Goal: Task Accomplishment & Management: Manage account settings

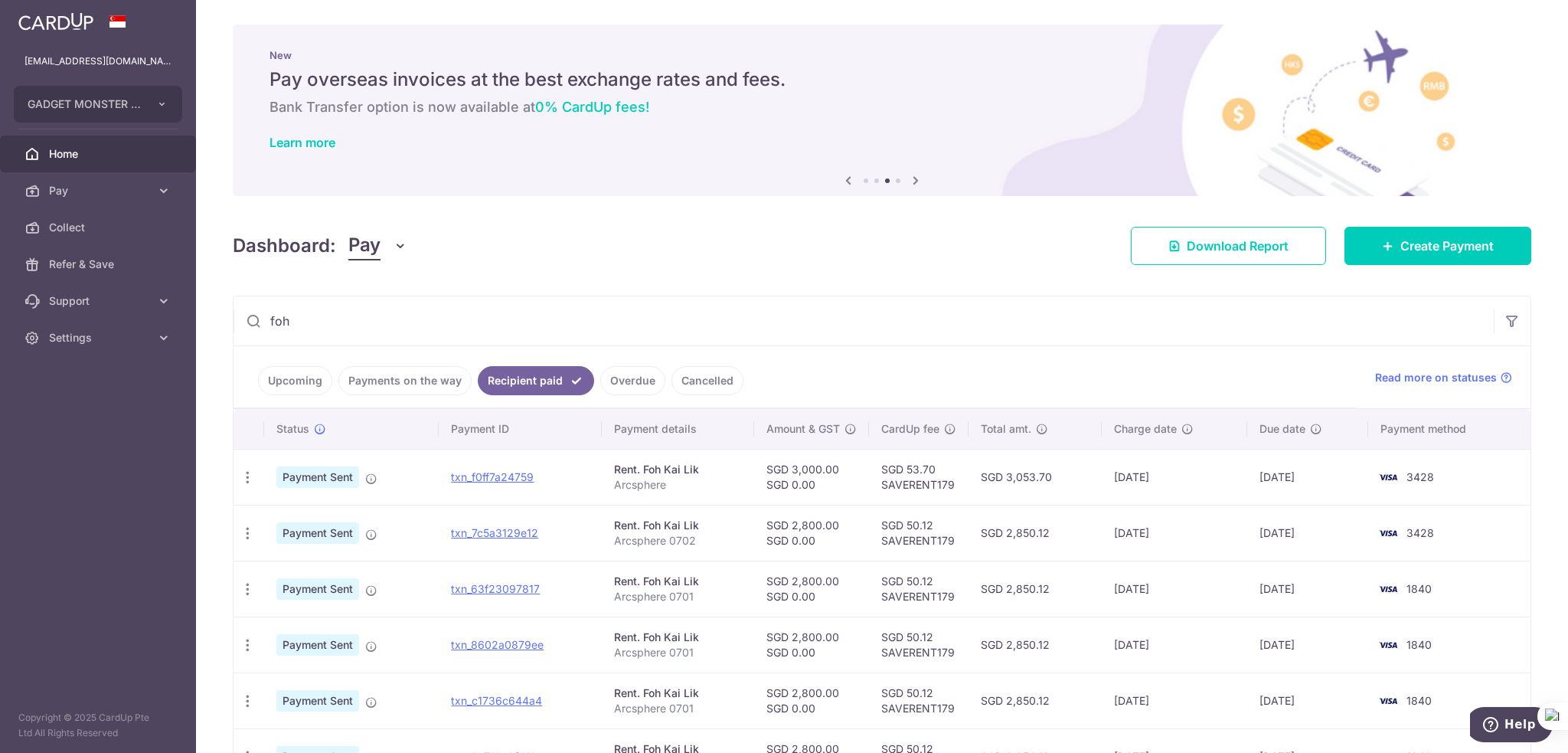
scroll to position [270, 0]
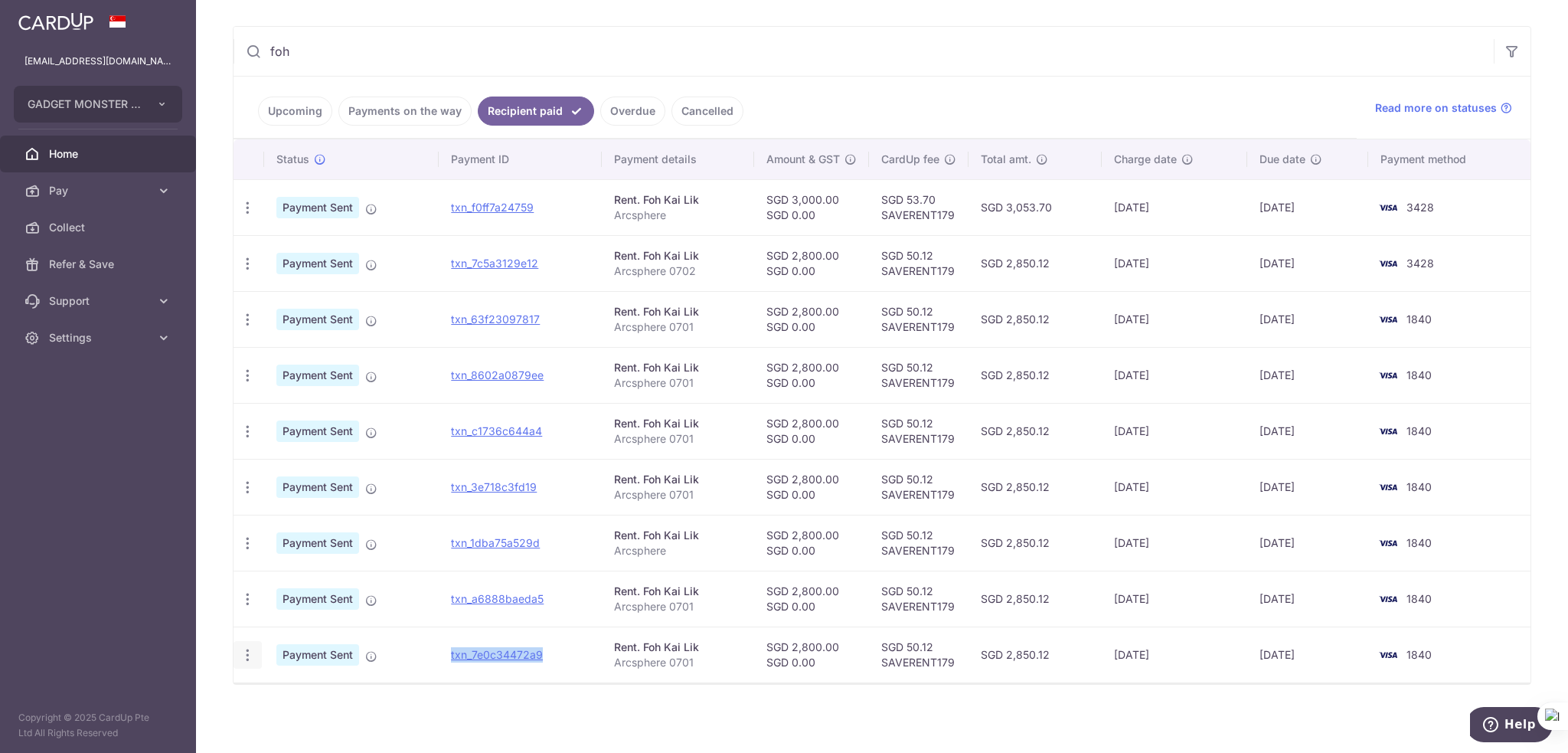
click at [251, 657] on icon "button" at bounding box center [248, 655] width 16 height 16
click at [290, 696] on span "PDF Receipt" at bounding box center [329, 697] width 104 height 15
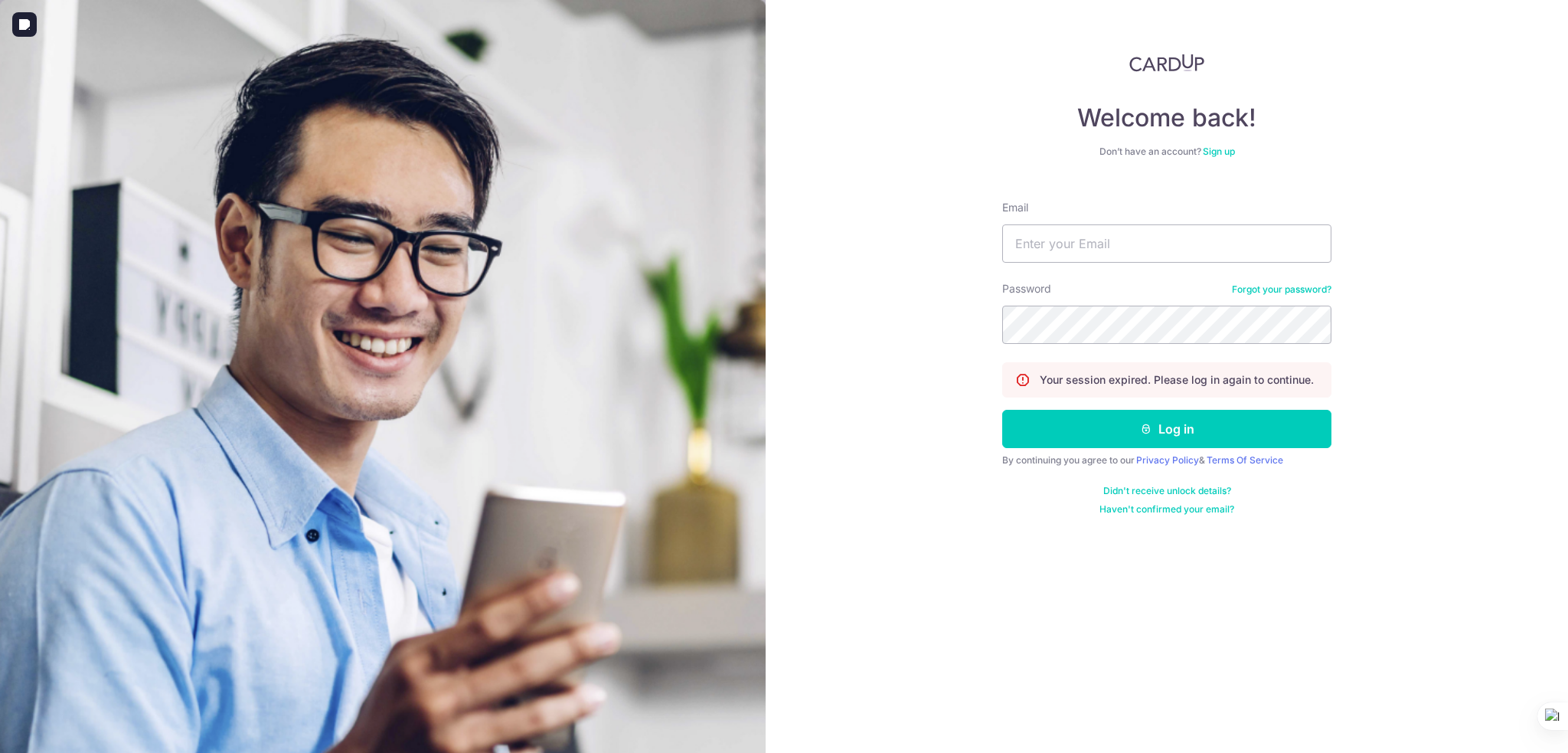
type input "[EMAIL_ADDRESS][DOMAIN_NAME]"
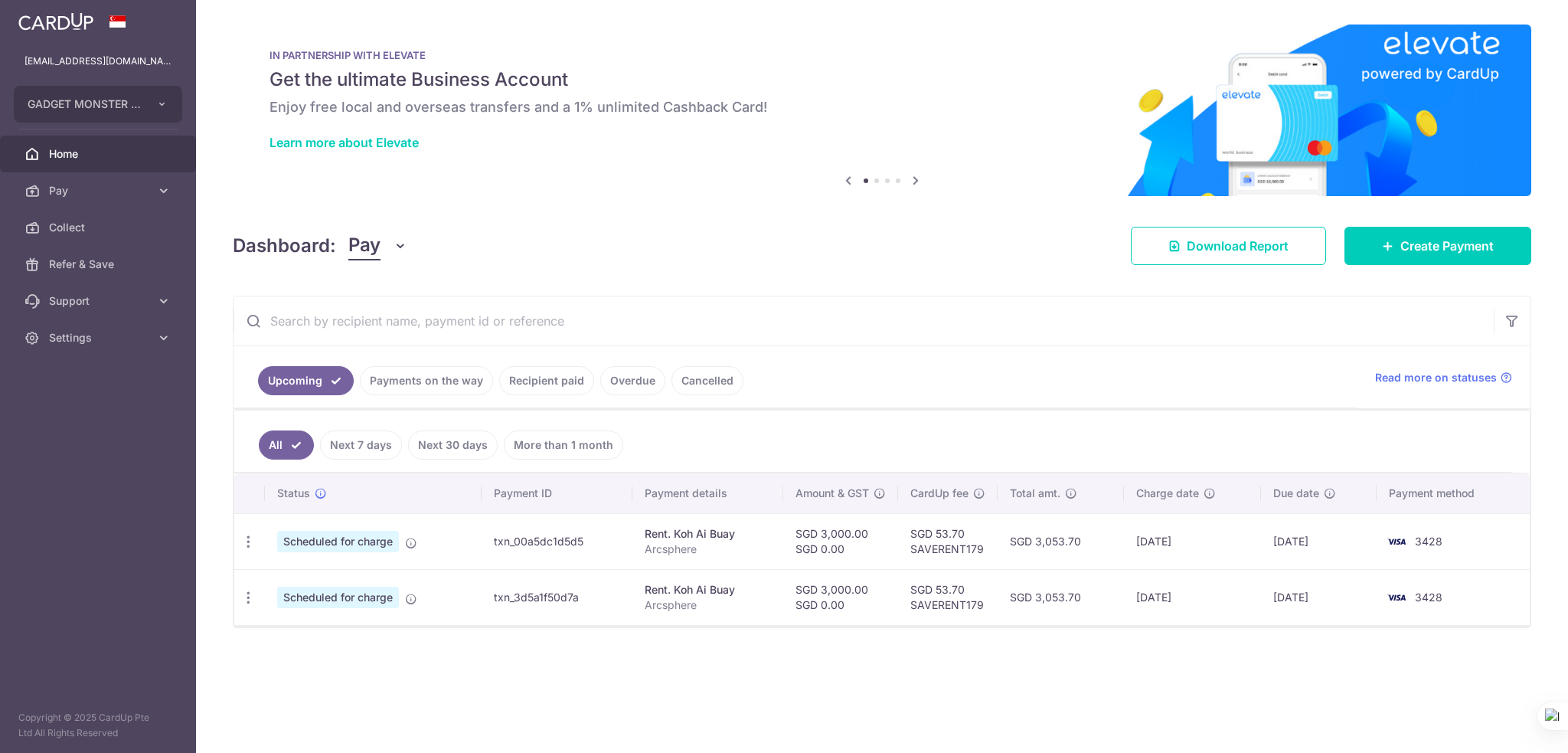
click at [546, 385] on link "Recipient paid" at bounding box center [546, 381] width 95 height 29
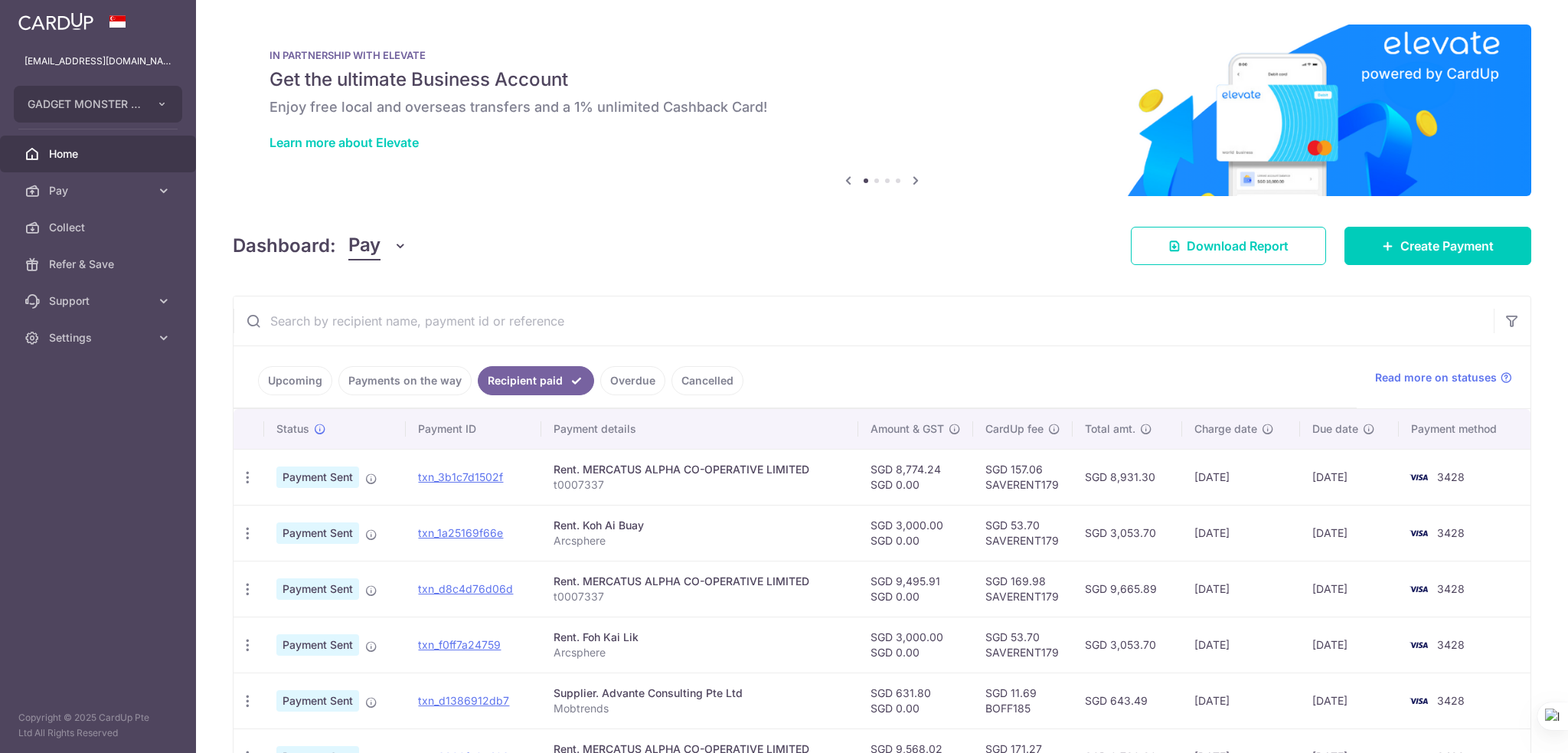
click at [634, 328] on input "text" at bounding box center [863, 320] width 1261 height 49
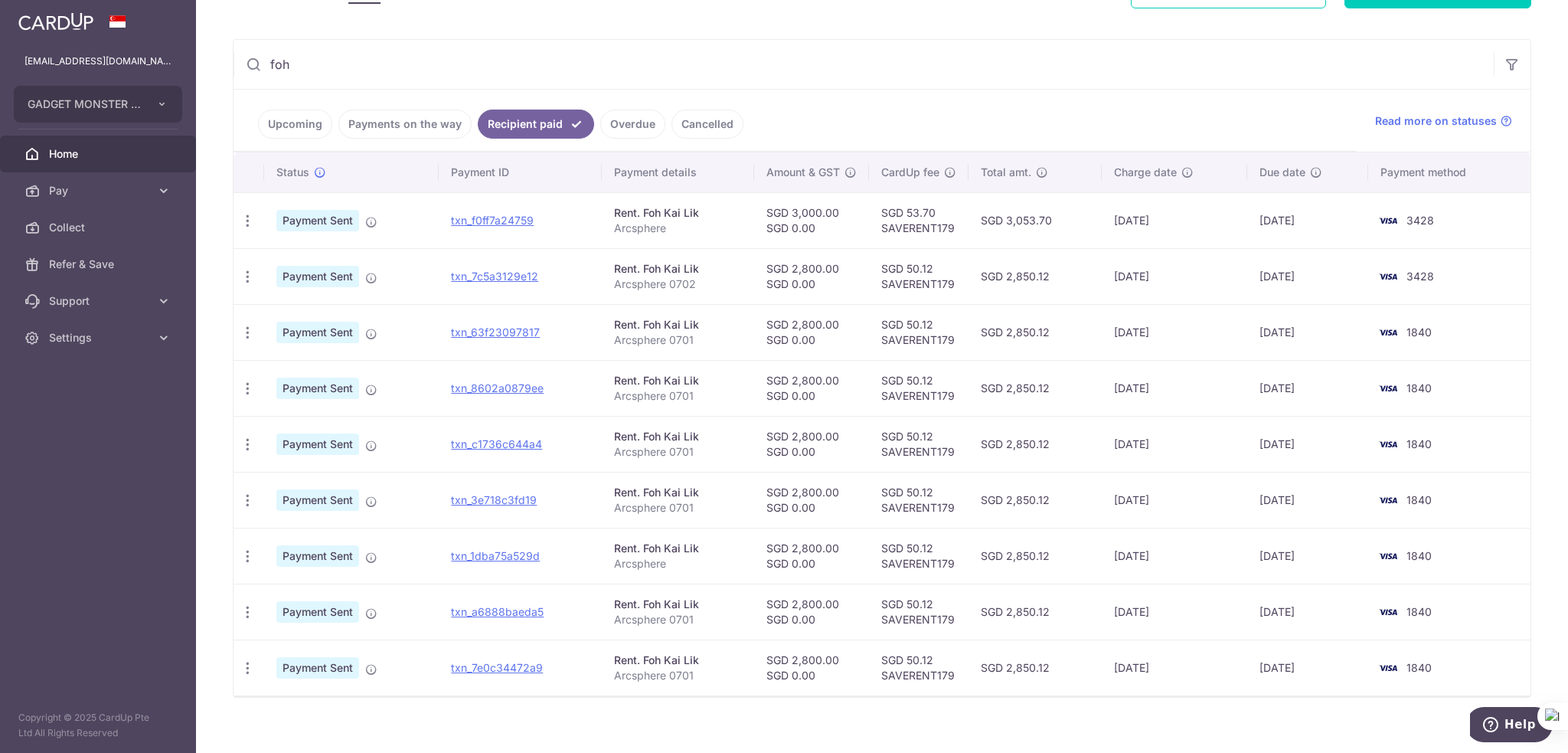
scroll to position [270, 0]
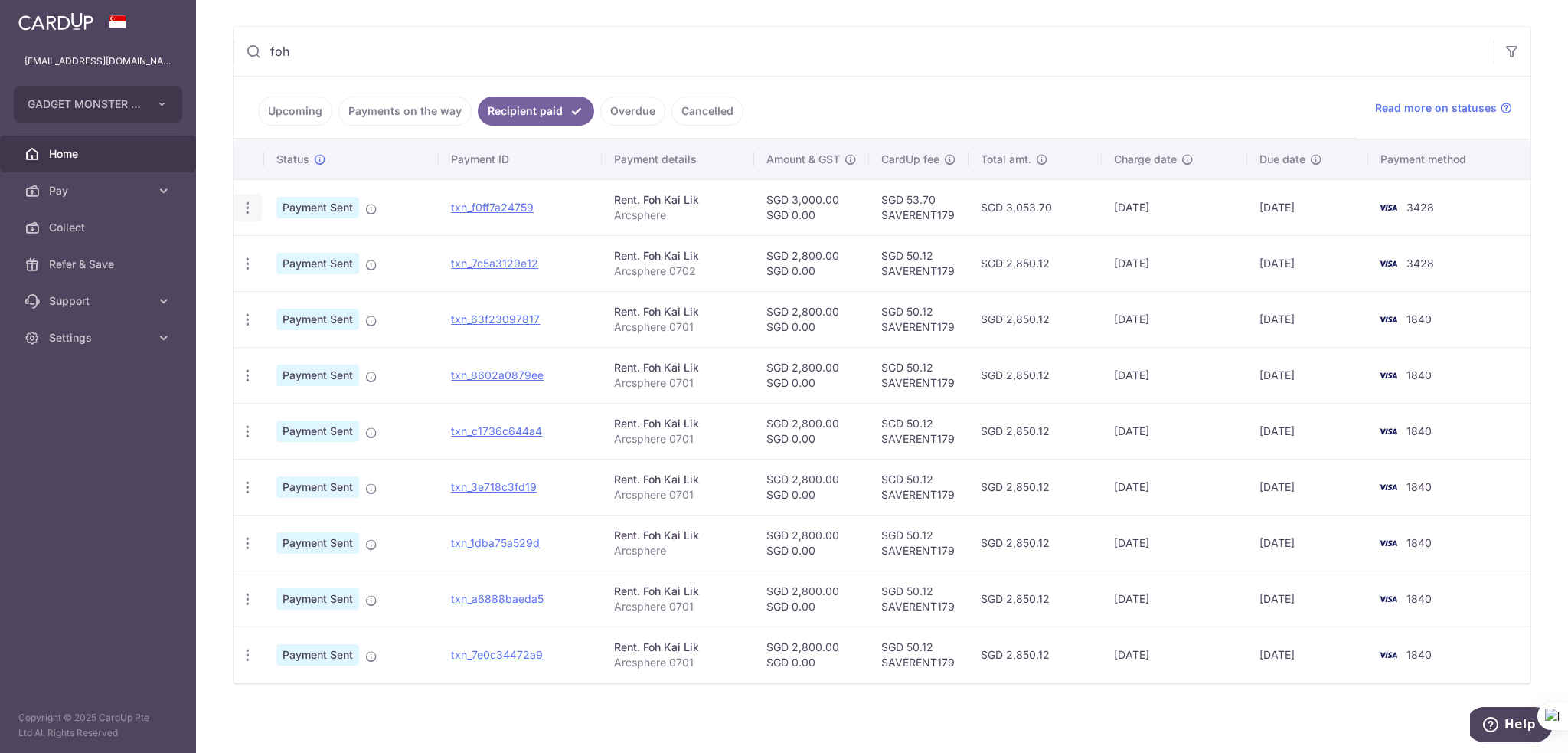
type input "foh"
click at [250, 208] on icon "button" at bounding box center [248, 208] width 16 height 16
click at [269, 248] on link "PDF Receipt" at bounding box center [314, 250] width 159 height 37
click at [392, 111] on link "Payments on the way" at bounding box center [405, 111] width 133 height 29
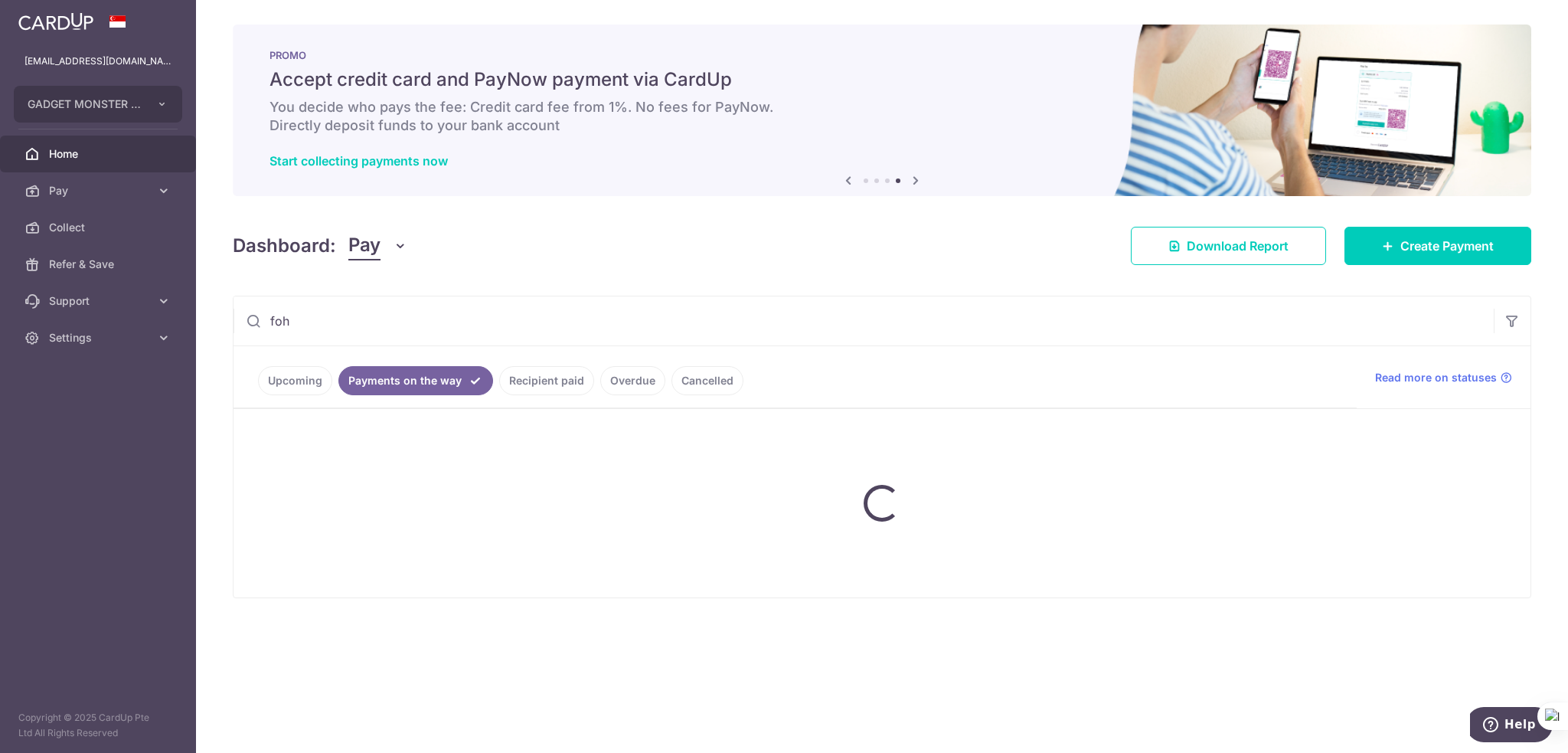
scroll to position [0, 0]
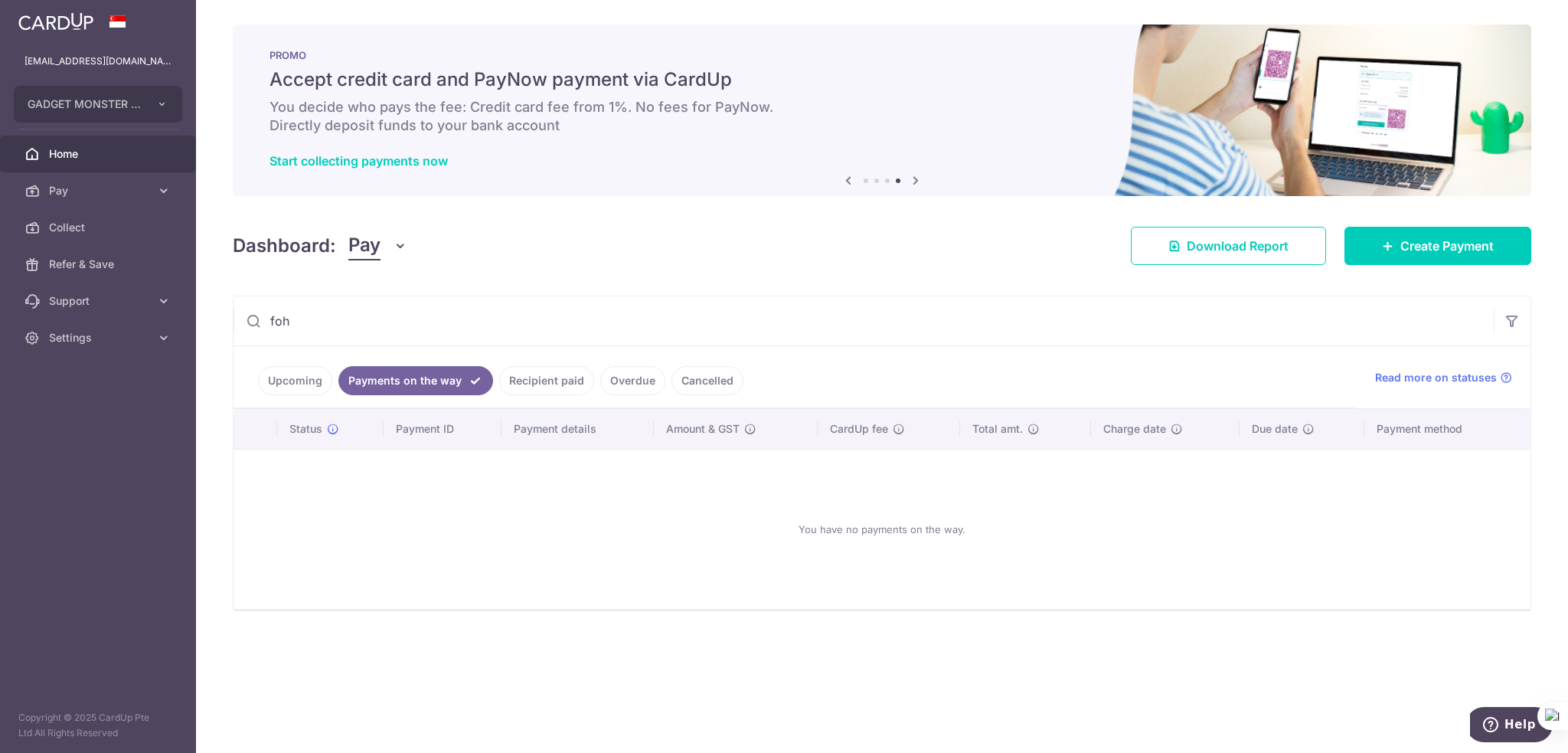
click at [514, 381] on link "Recipient paid" at bounding box center [546, 381] width 95 height 29
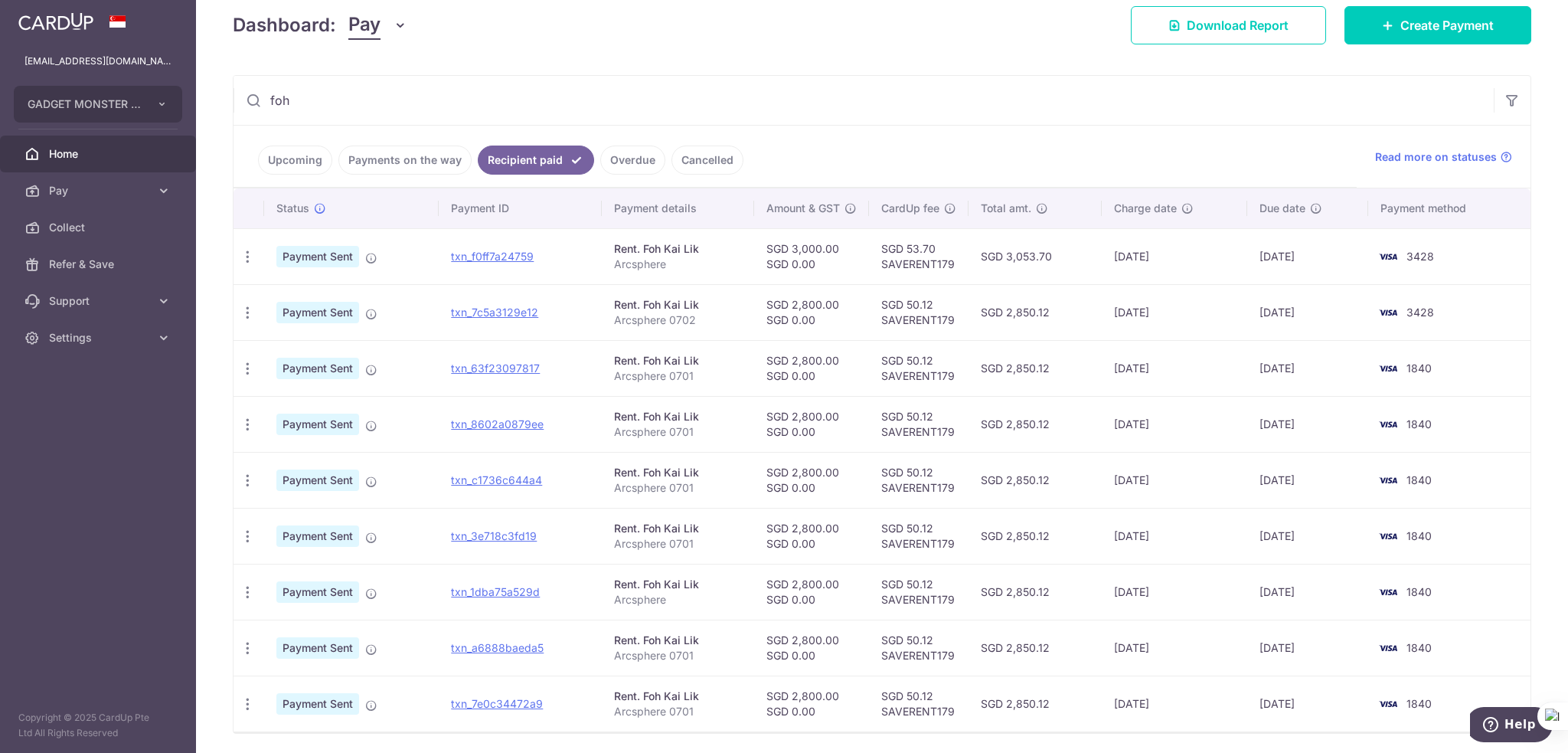
scroll to position [230, 0]
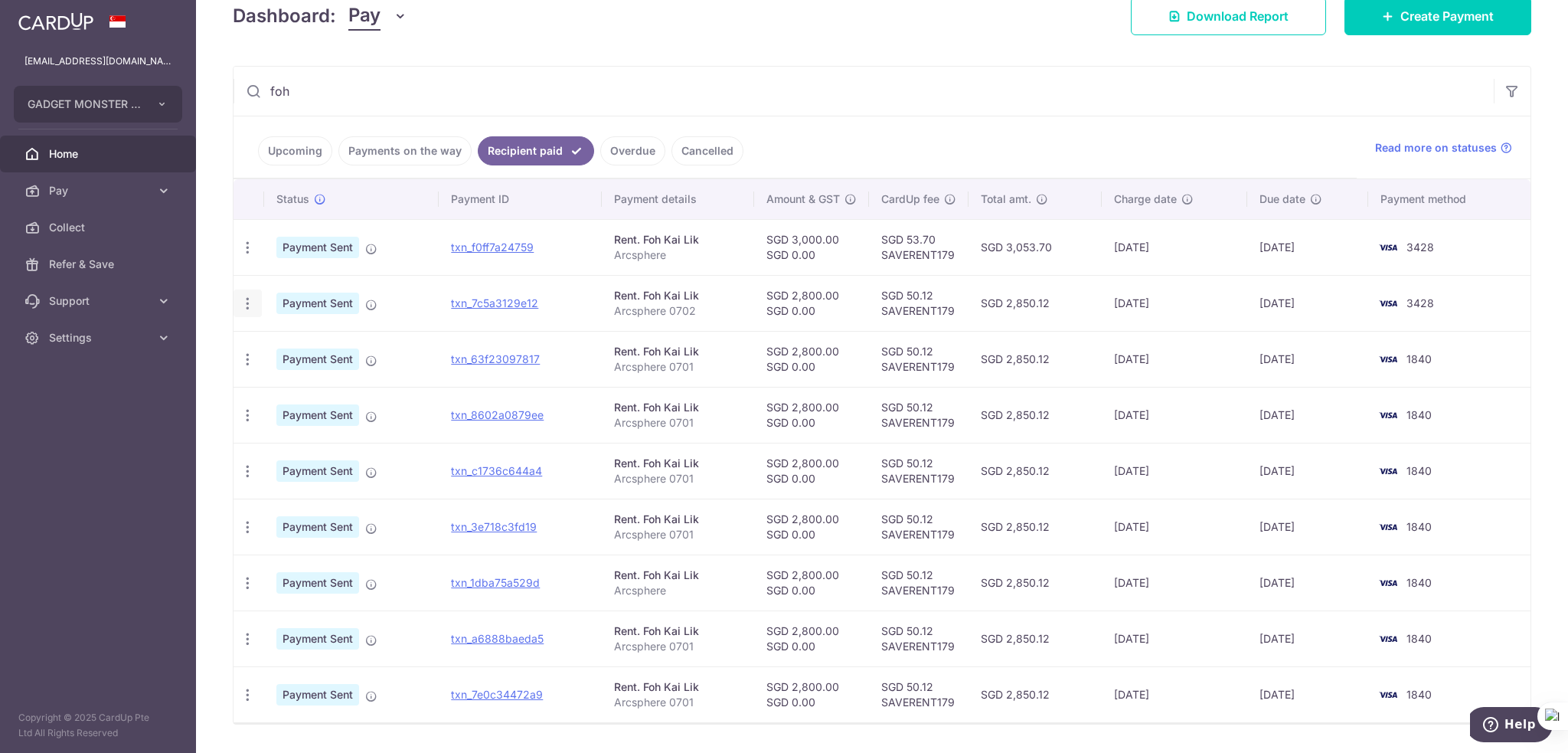
click at [250, 303] on icon "button" at bounding box center [248, 303] width 16 height 16
click at [282, 343] on span "PDF Receipt" at bounding box center [329, 345] width 104 height 15
click at [245, 360] on icon "button" at bounding box center [248, 360] width 16 height 16
click at [274, 400] on link "PDF Receipt" at bounding box center [314, 401] width 159 height 37
click at [244, 354] on icon "button" at bounding box center [248, 360] width 16 height 16
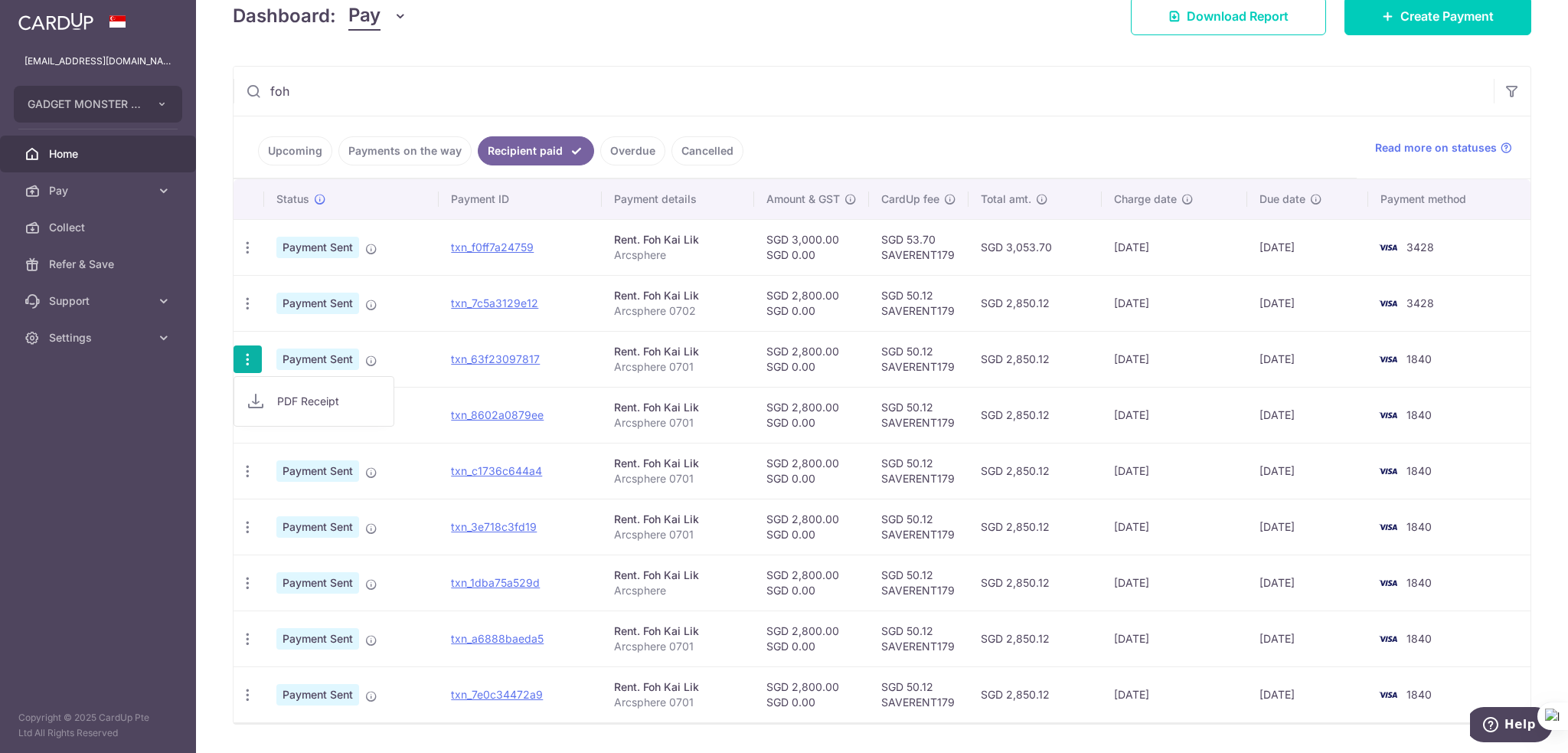
click at [278, 401] on span "PDF Receipt" at bounding box center [329, 401] width 104 height 15
click at [249, 413] on icon "button" at bounding box center [248, 416] width 16 height 16
click at [292, 462] on span "PDF Receipt" at bounding box center [329, 457] width 104 height 15
click at [242, 469] on icon "button" at bounding box center [248, 471] width 16 height 16
click at [282, 512] on span "PDF Receipt" at bounding box center [329, 513] width 104 height 15
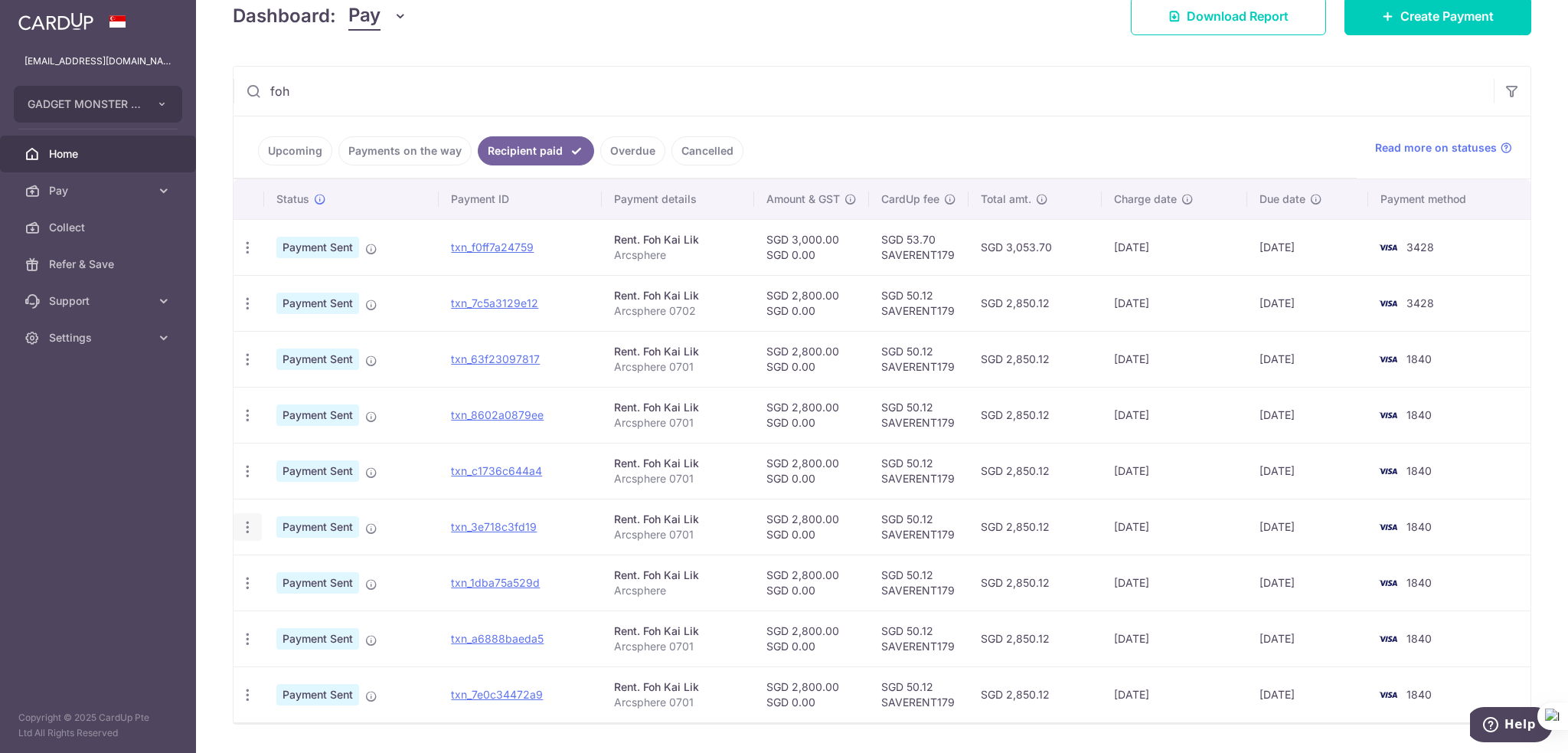
click at [246, 520] on icon "button" at bounding box center [248, 527] width 16 height 16
click at [282, 568] on span "PDF Receipt" at bounding box center [329, 568] width 104 height 15
click at [242, 578] on icon "button" at bounding box center [248, 584] width 16 height 16
click at [282, 621] on span "PDF Receipt" at bounding box center [329, 625] width 104 height 15
click at [246, 633] on icon "button" at bounding box center [248, 639] width 16 height 16
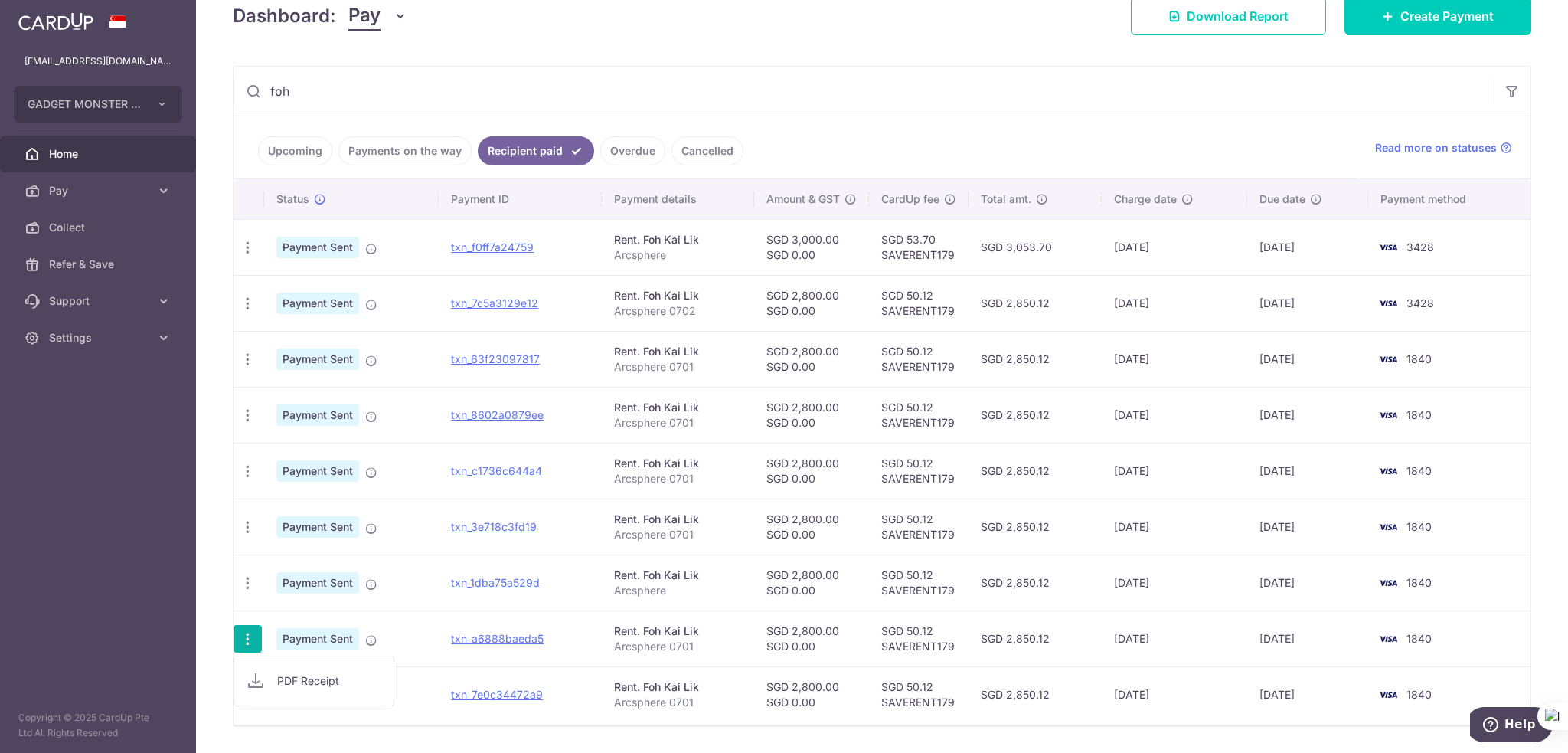
click at [291, 678] on span "PDF Receipt" at bounding box center [329, 681] width 104 height 15
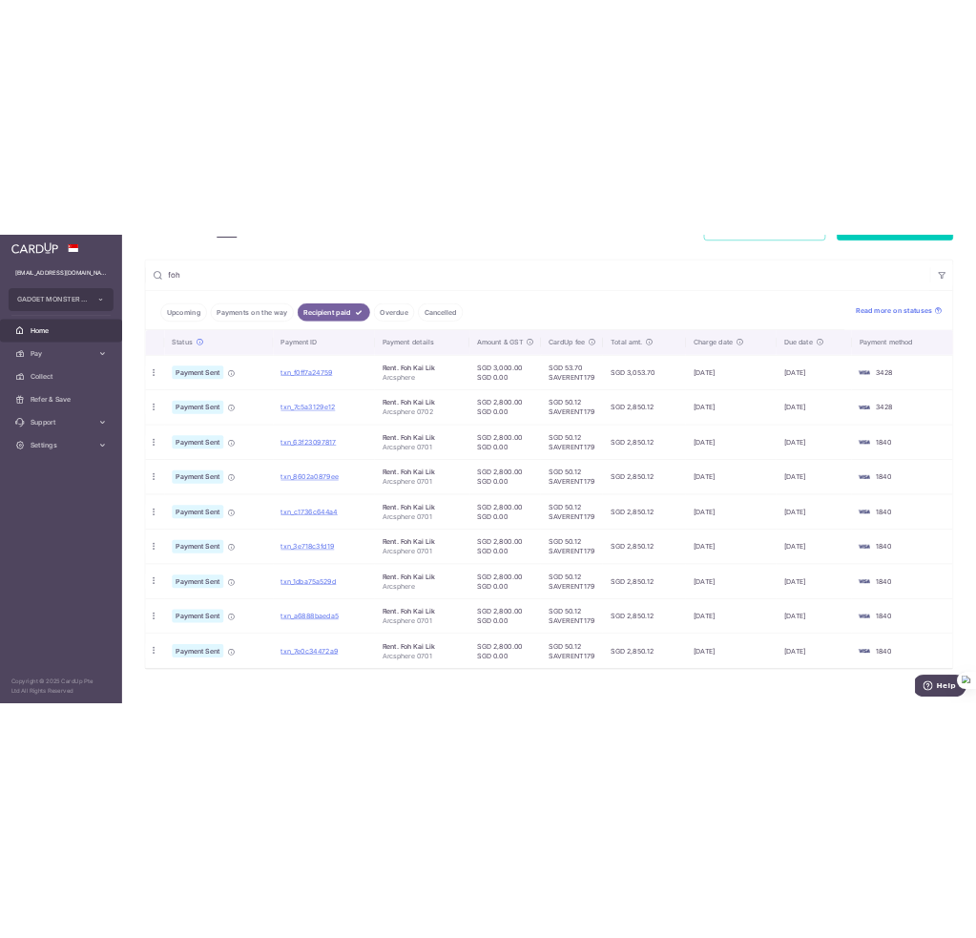
scroll to position [336, 0]
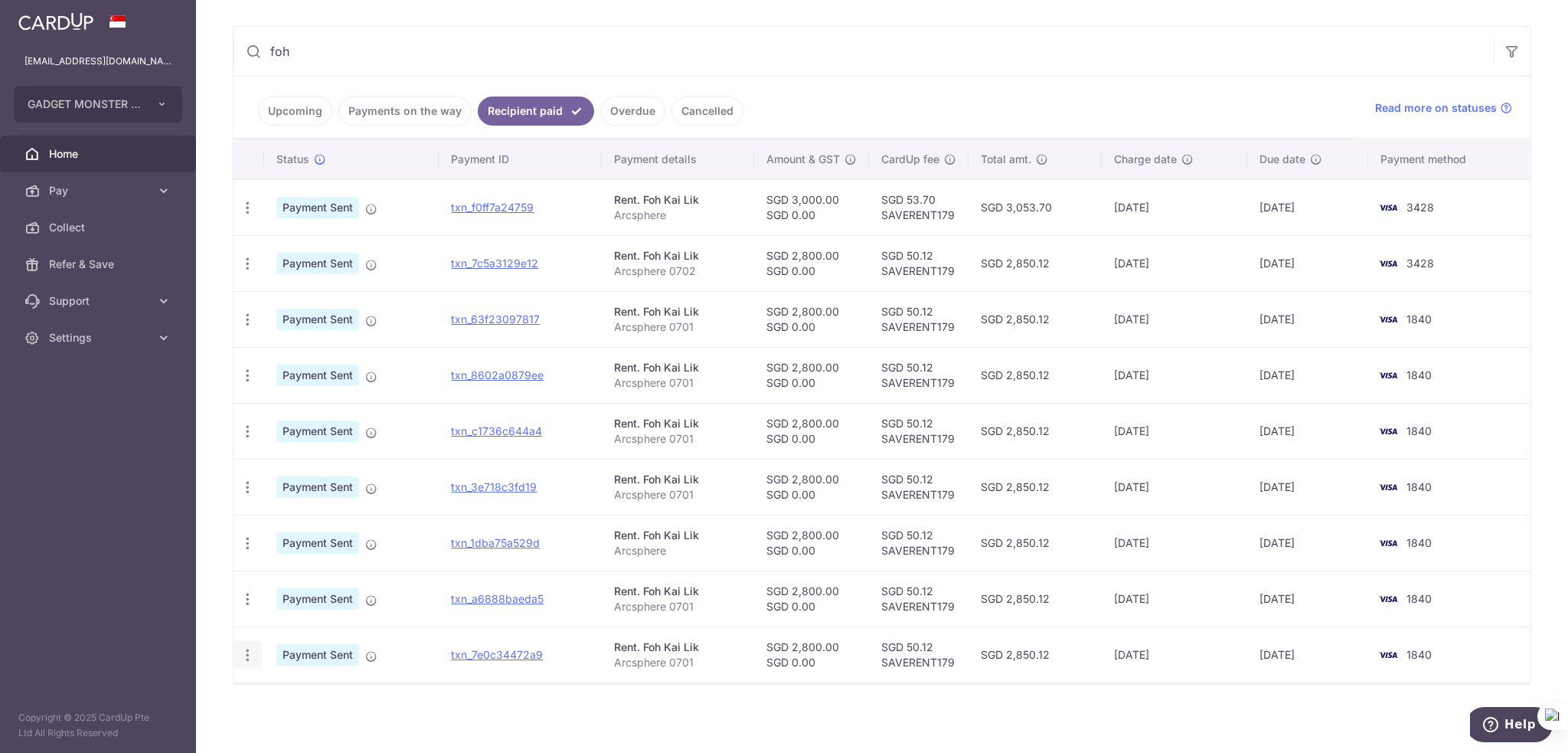
click at [250, 656] on icon "button" at bounding box center [248, 655] width 16 height 16
click at [293, 694] on span "PDF Receipt" at bounding box center [329, 697] width 104 height 15
click at [672, 28] on input "foh" at bounding box center [863, 51] width 1261 height 49
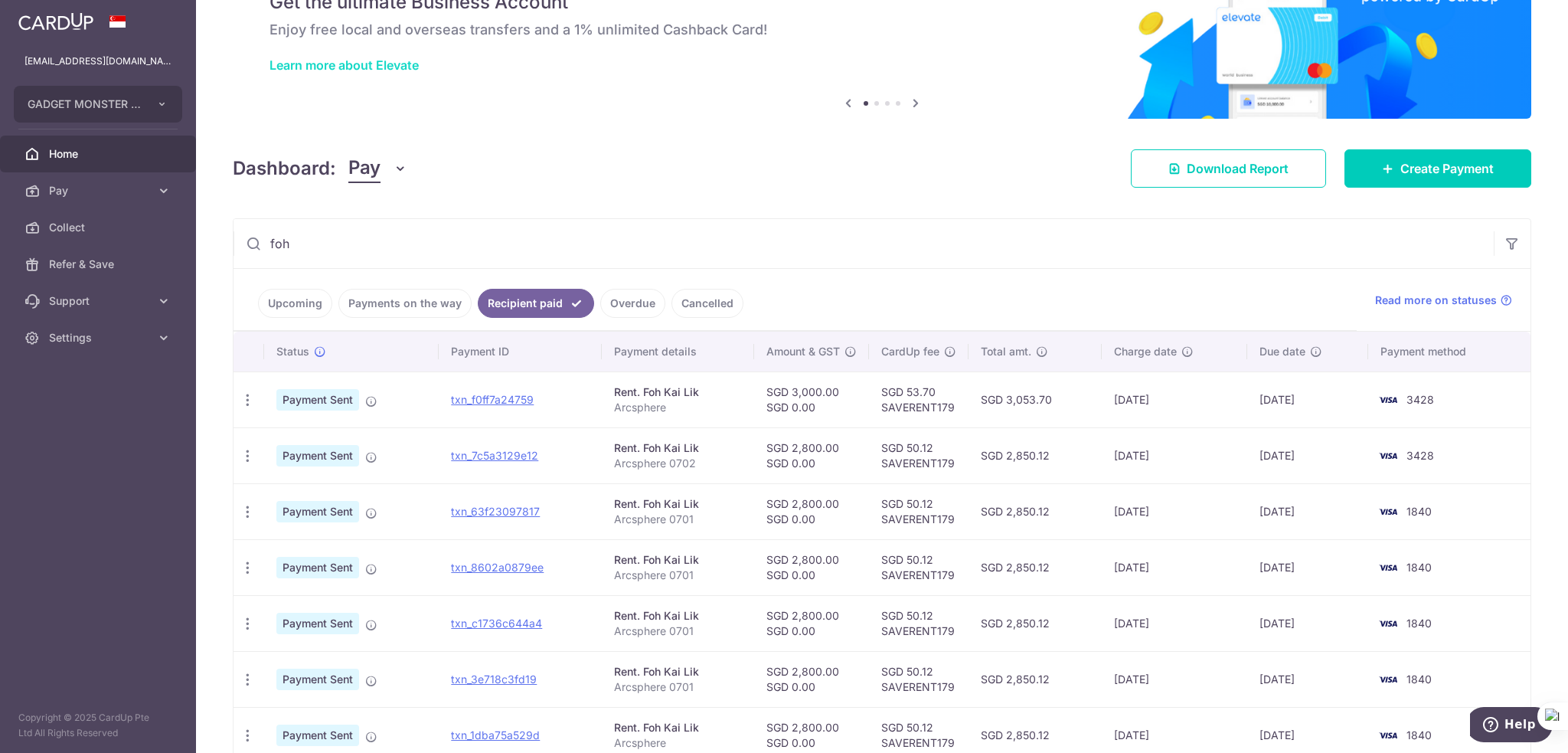
scroll to position [0, 0]
